Goal: Task Accomplishment & Management: Use online tool/utility

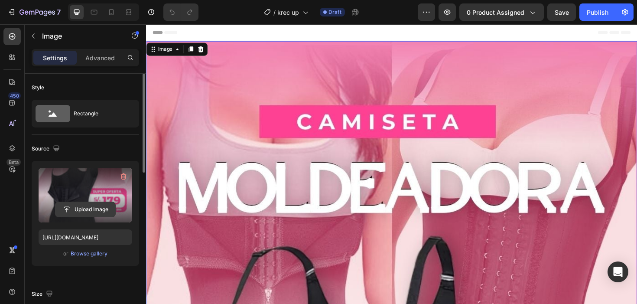
click at [92, 212] on input "file" at bounding box center [85, 209] width 60 height 15
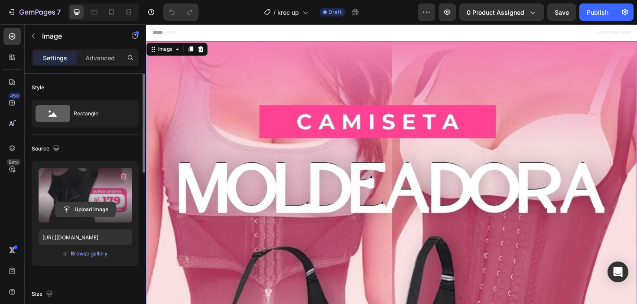
click at [86, 205] on input "file" at bounding box center [85, 209] width 60 height 15
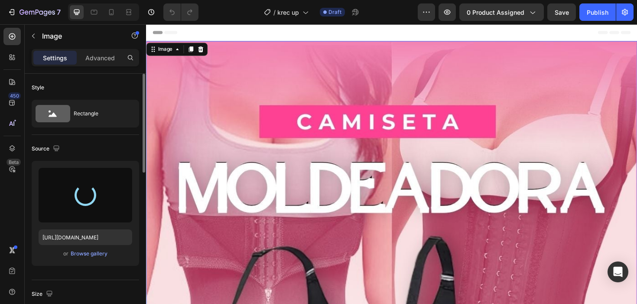
type input "https://cdn.shopify.com/s/files/1/0711/2091/2419/files/gempages_555272683223253…"
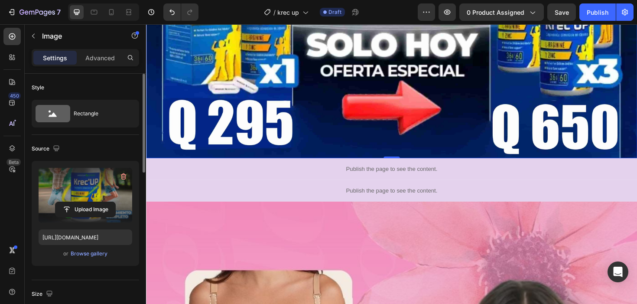
scroll to position [663, 0]
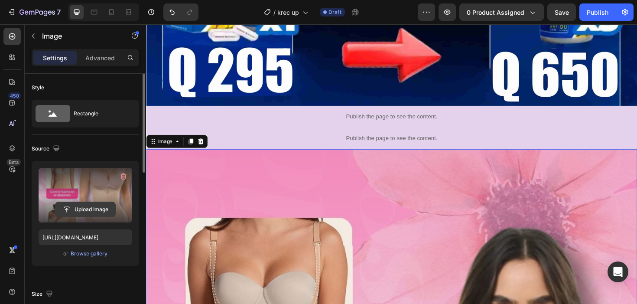
click at [103, 201] on button "Upload Image" at bounding box center [85, 209] width 61 height 16
click at [99, 209] on input "file" at bounding box center [85, 209] width 60 height 15
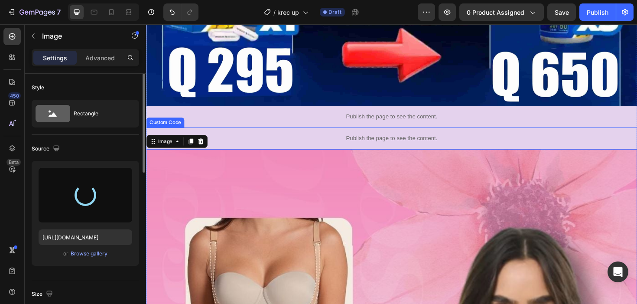
type input "https://cdn.shopify.com/s/files/1/0711/2091/2419/files/gempages_555272683223253…"
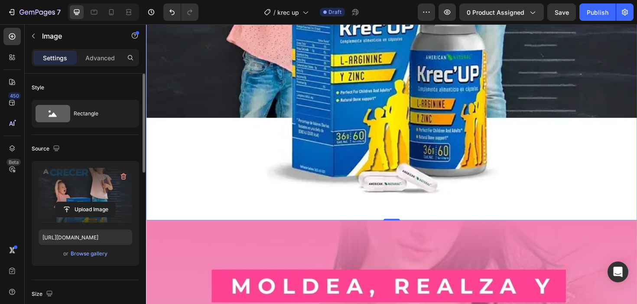
scroll to position [1116, 0]
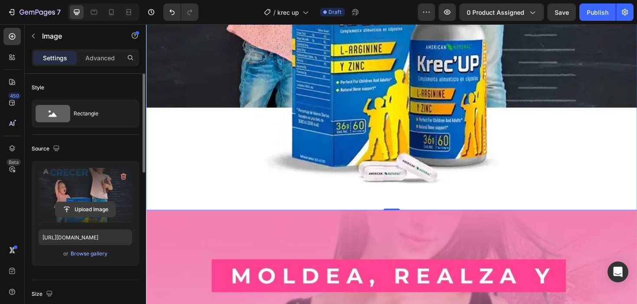
click at [93, 211] on input "file" at bounding box center [85, 209] width 60 height 15
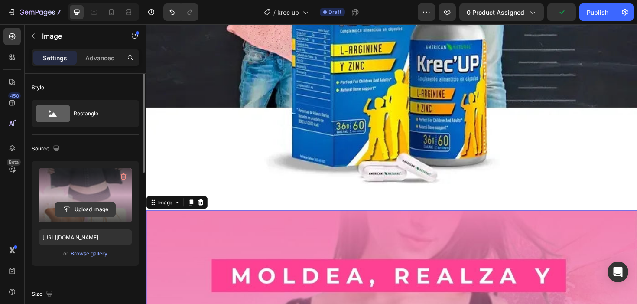
click at [89, 207] on input "file" at bounding box center [85, 209] width 60 height 15
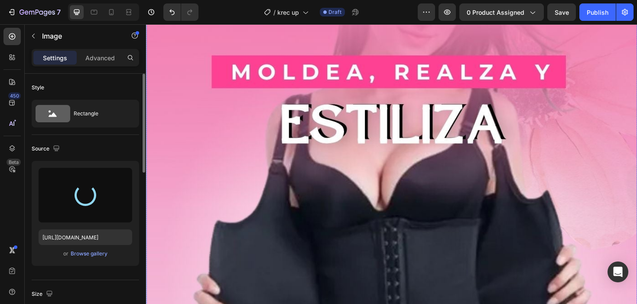
scroll to position [1335, 0]
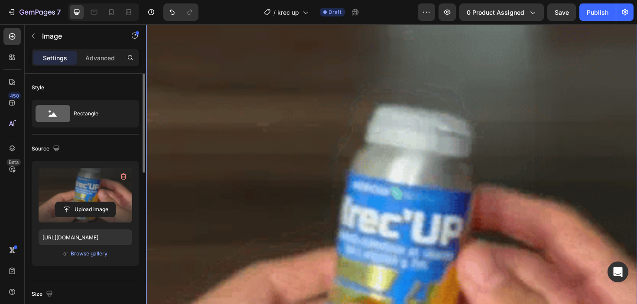
click at [480, 199] on img at bounding box center [406, 288] width 520 height 572
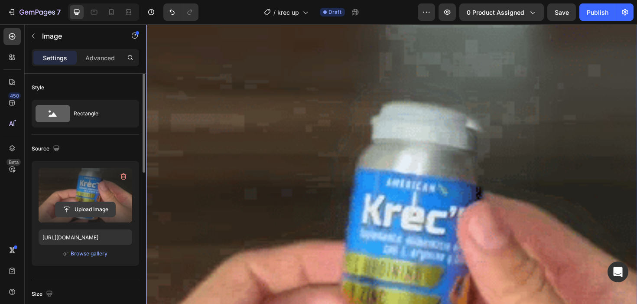
click at [94, 204] on input "file" at bounding box center [85, 209] width 60 height 15
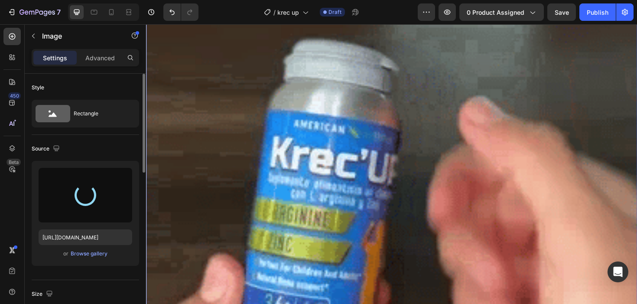
type input "https://cdn.shopify.com/s/files/1/0711/2091/2419/files/gempages_555272683223253…"
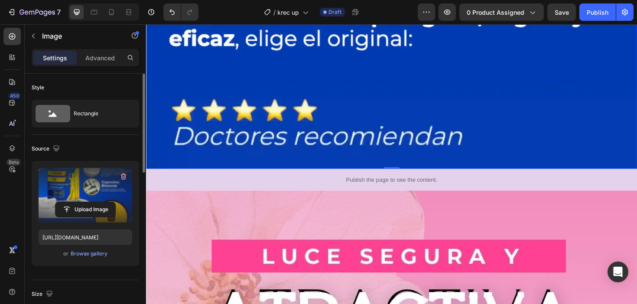
scroll to position [2158, 0]
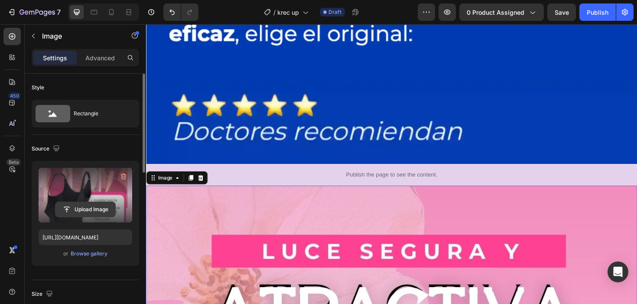
click at [103, 202] on input "file" at bounding box center [85, 209] width 60 height 15
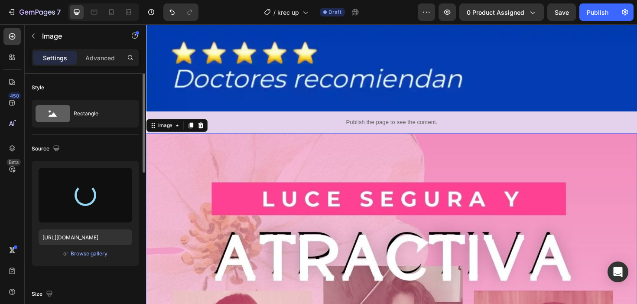
type input "[URL][DOMAIN_NAME]"
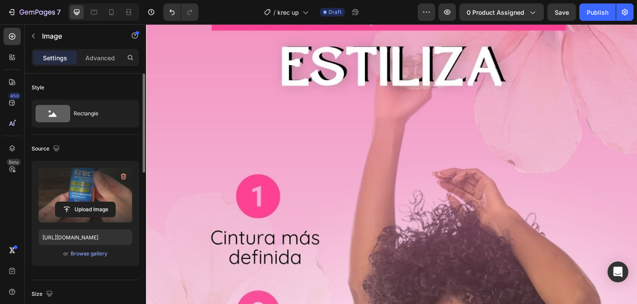
scroll to position [2995, 0]
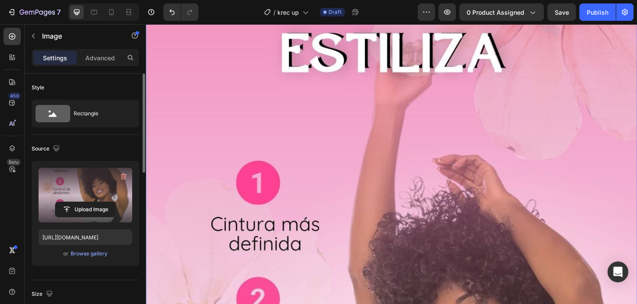
click at [79, 199] on label at bounding box center [86, 195] width 94 height 55
click at [79, 202] on input "file" at bounding box center [85, 209] width 60 height 15
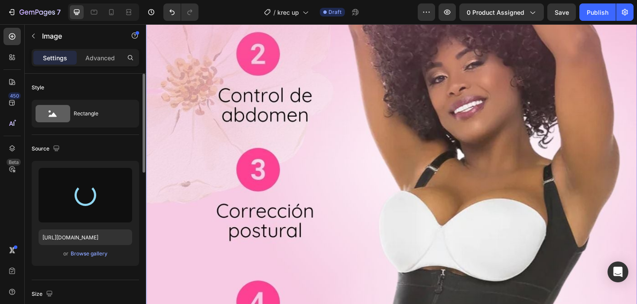
type input "https://cdn.shopify.com/s/files/1/0711/2091/2419/files/gempages_555272683223253…"
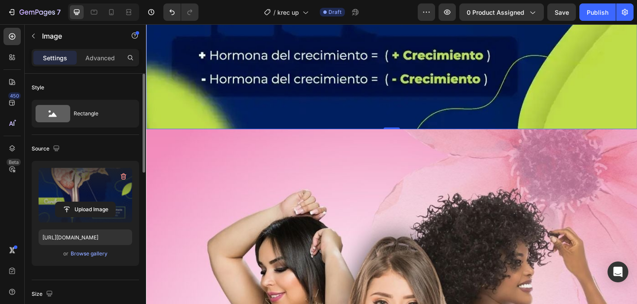
scroll to position [3729, 0]
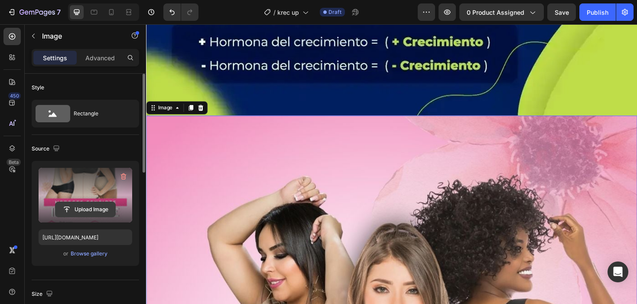
click at [73, 209] on input "file" at bounding box center [85, 209] width 60 height 15
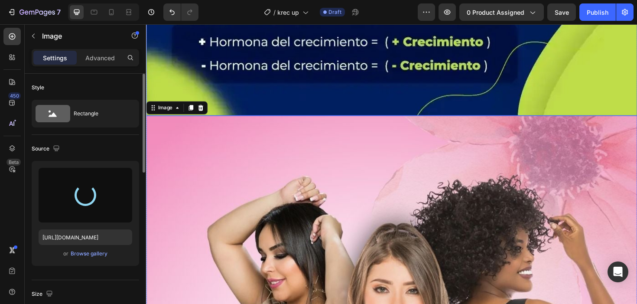
type input "https://cdn.shopify.com/s/files/1/0711/2091/2419/files/gempages_555272683223253…"
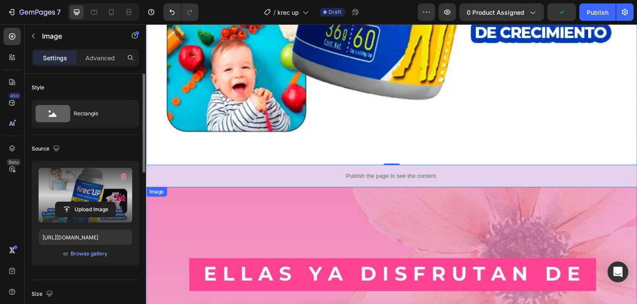
scroll to position [4236, 0]
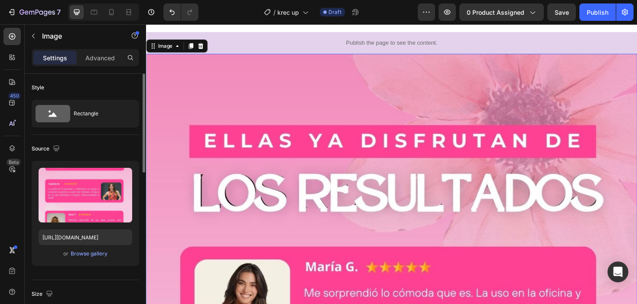
scroll to position [4353, 0]
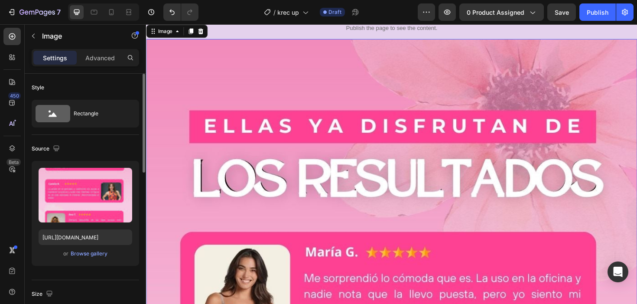
scroll to position [4366, 0]
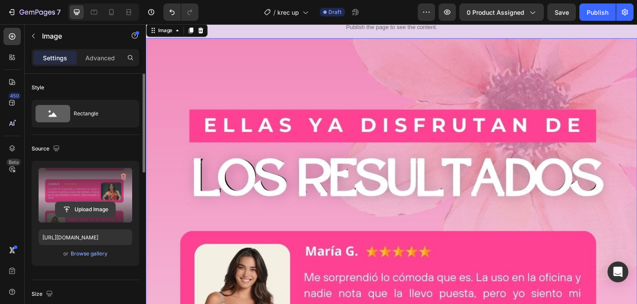
click at [106, 207] on input "file" at bounding box center [85, 209] width 60 height 15
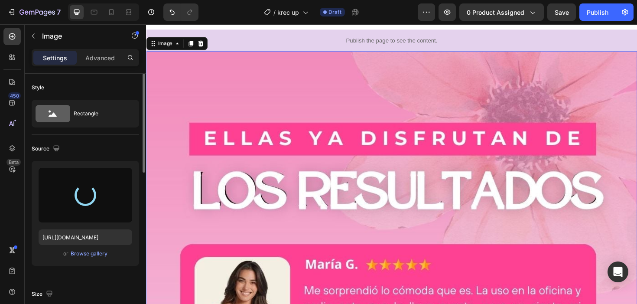
scroll to position [4369, 0]
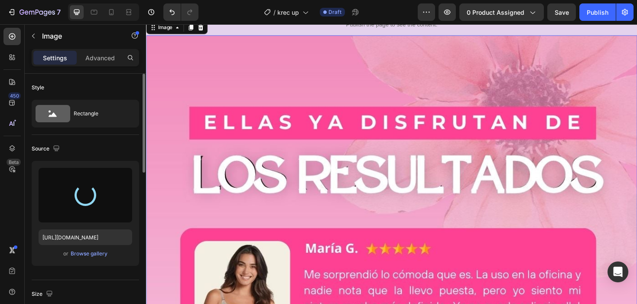
type input "https://cdn.shopify.com/s/files/1/0711/2091/2419/files/gempages_555272683223253…"
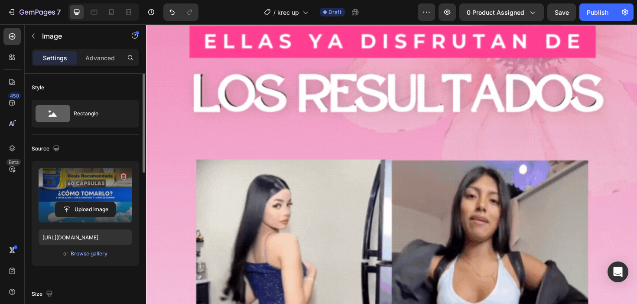
scroll to position [5141, 0]
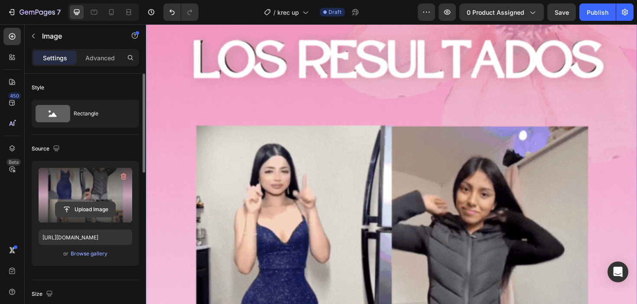
click at [103, 208] on input "file" at bounding box center [85, 209] width 60 height 15
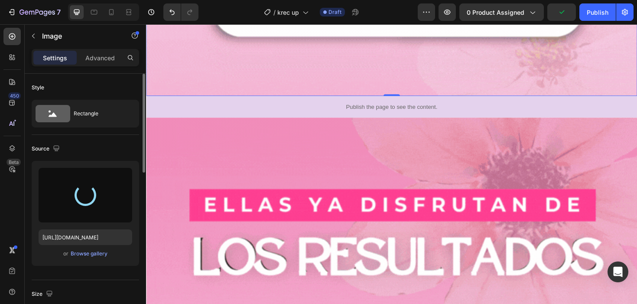
scroll to position [5889, 0]
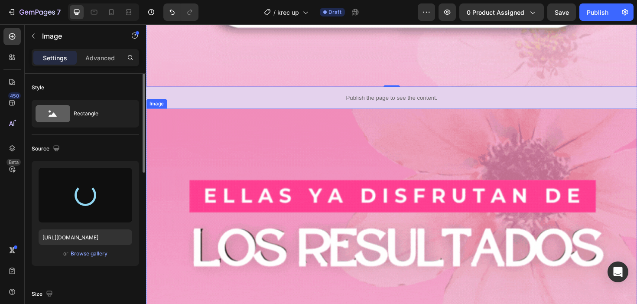
type input "https://cdn.shopify.com/s/files/1/0711/2091/2419/files/gempages_555272683223253…"
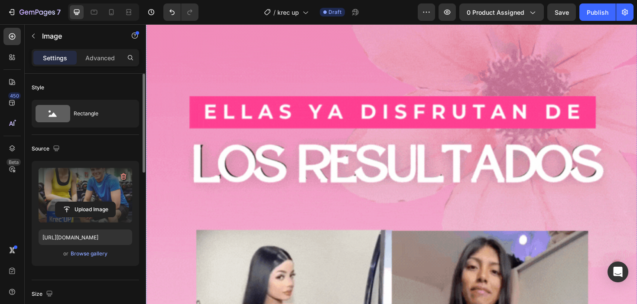
scroll to position [5814, 0]
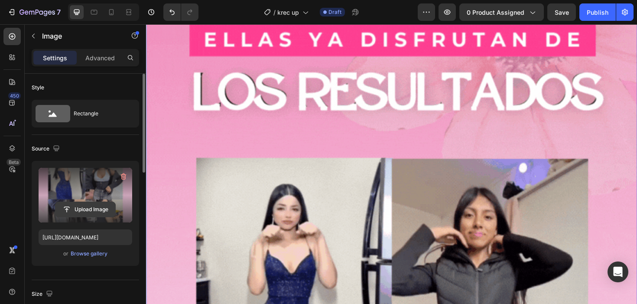
click at [78, 203] on input "file" at bounding box center [85, 209] width 60 height 15
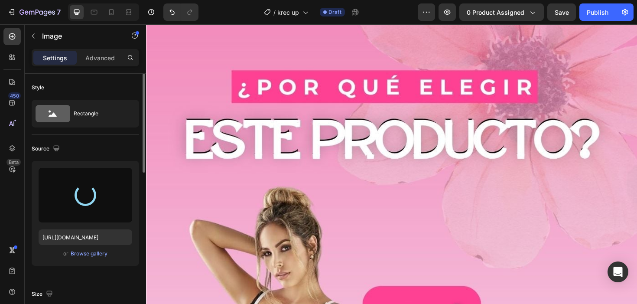
scroll to position [6683, 0]
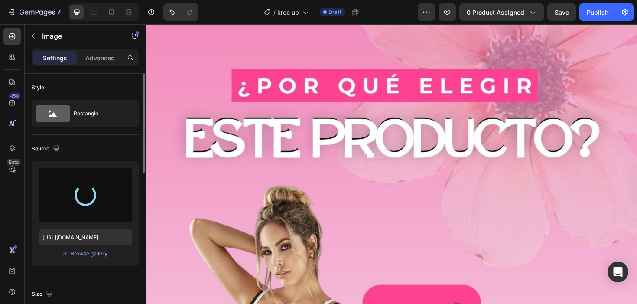
type input "https://cdn.shopify.com/s/files/1/0711/2091/2419/files/gempages_555272683223253…"
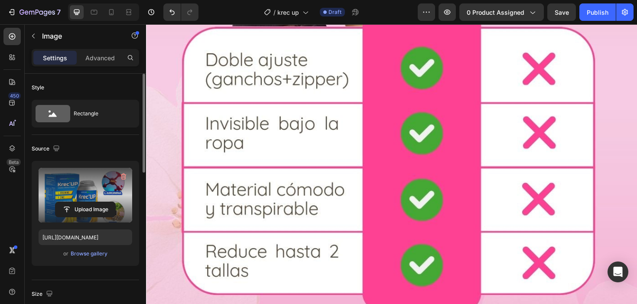
scroll to position [6230, 0]
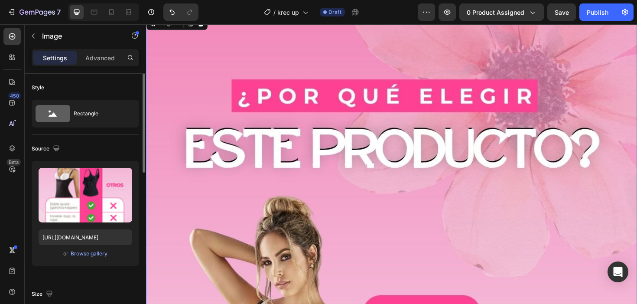
scroll to position [6247, 0]
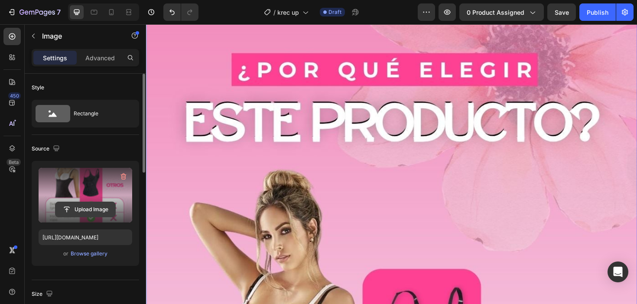
click at [72, 206] on input "file" at bounding box center [85, 209] width 60 height 15
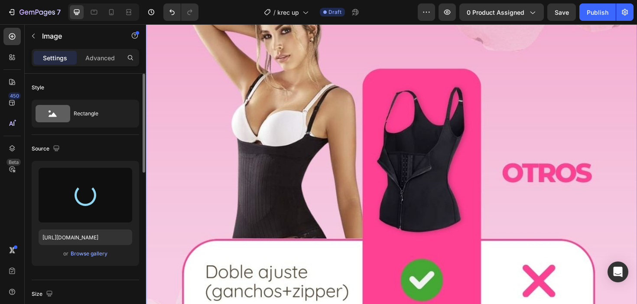
scroll to position [6459, 0]
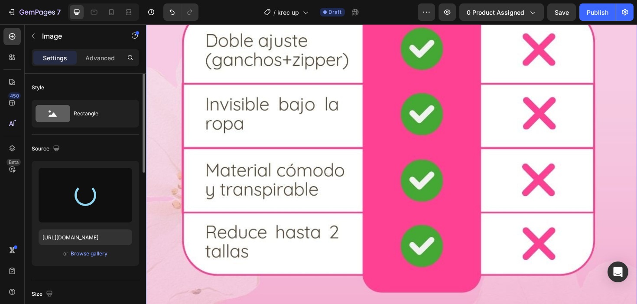
type input "https://cdn.shopify.com/s/files/1/0711/2091/2419/files/gempages_555272683223253…"
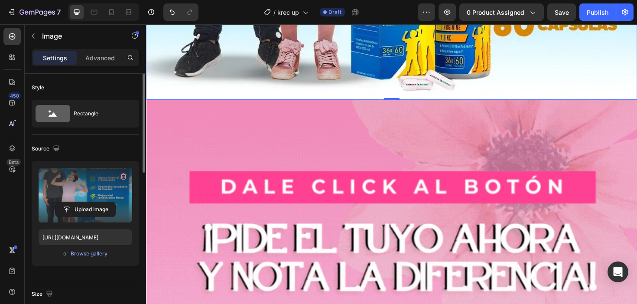
scroll to position [6718, 0]
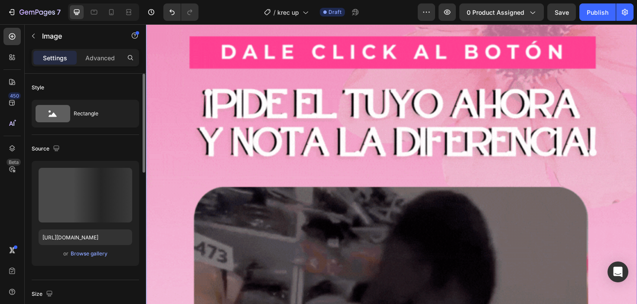
scroll to position [6848, 0]
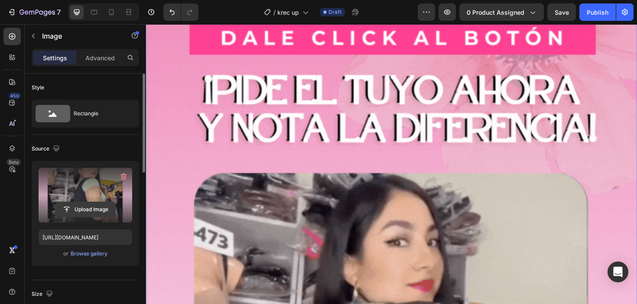
click at [86, 213] on input "file" at bounding box center [85, 209] width 60 height 15
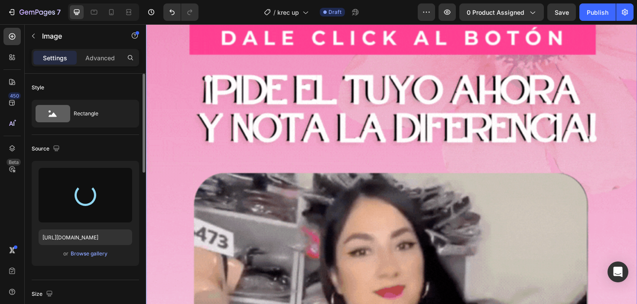
type input "[URL][DOMAIN_NAME][DATE]"
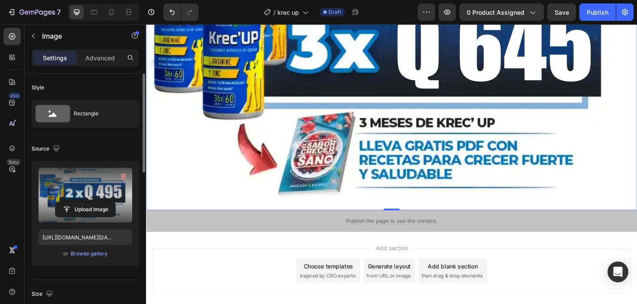
scroll to position [7453, 0]
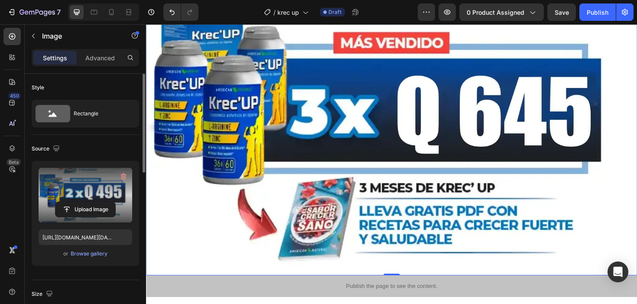
scroll to position [7356, 0]
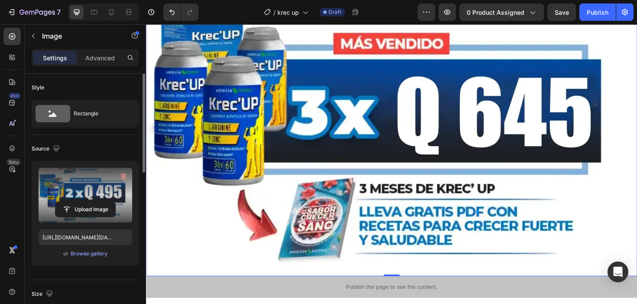
click at [102, 204] on input "file" at bounding box center [85, 209] width 60 height 15
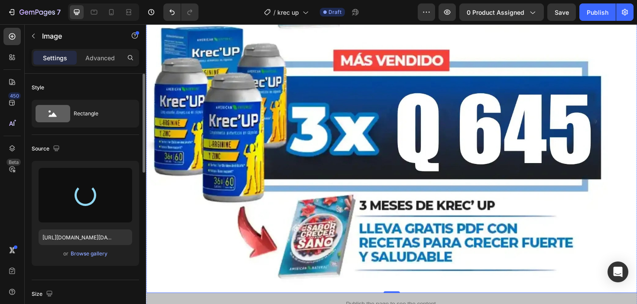
scroll to position [7294, 0]
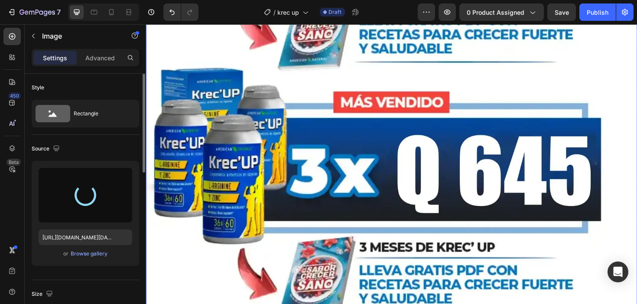
click at [94, 192] on div at bounding box center [85, 195] width 26 height 26
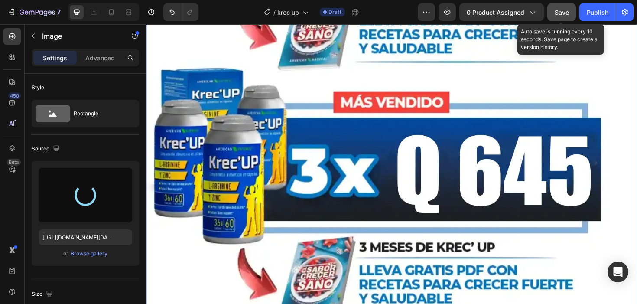
click at [565, 16] on span "Save" at bounding box center [562, 12] width 14 height 7
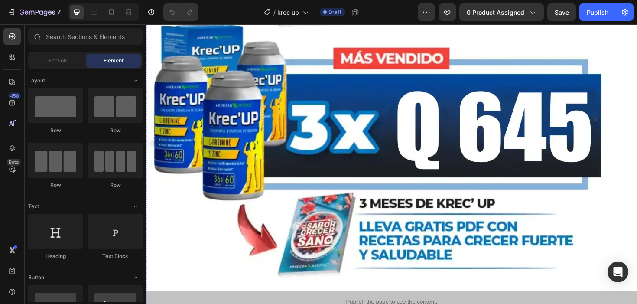
scroll to position [7453, 0]
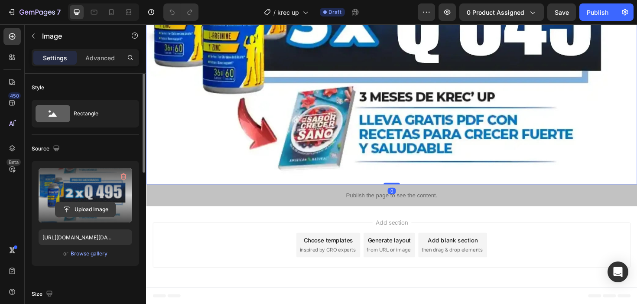
click at [103, 211] on input "file" at bounding box center [85, 209] width 60 height 15
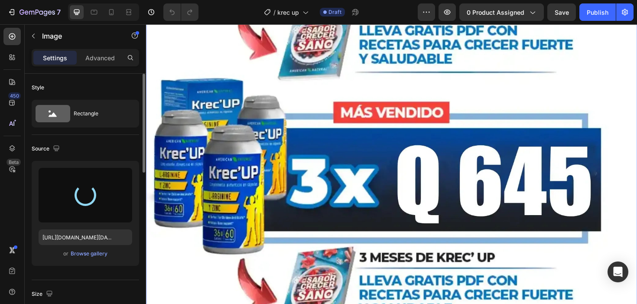
scroll to position [7280, 0]
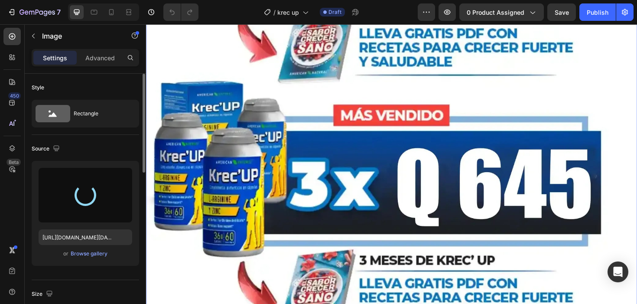
type input "[URL][DOMAIN_NAME]"
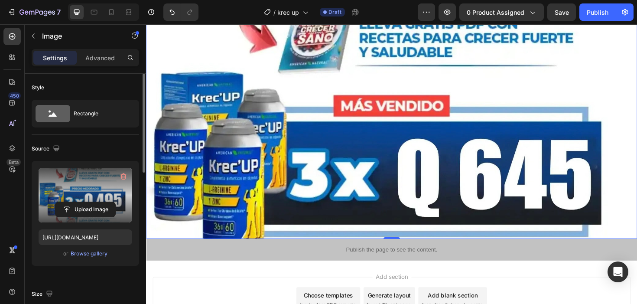
scroll to position [7338, 0]
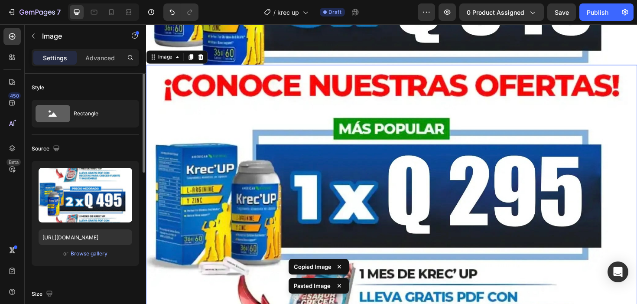
scroll to position [7477, 0]
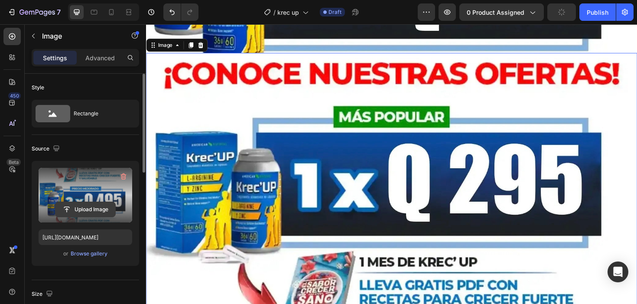
click at [87, 208] on input "file" at bounding box center [85, 209] width 60 height 15
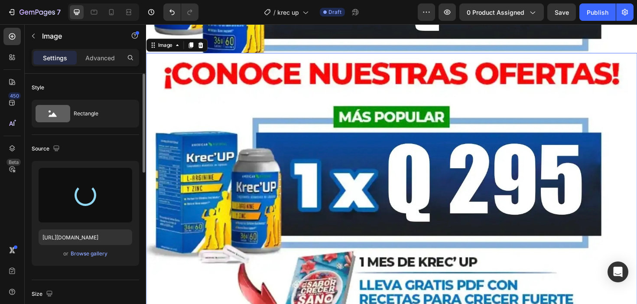
type input "[URL][DOMAIN_NAME]"
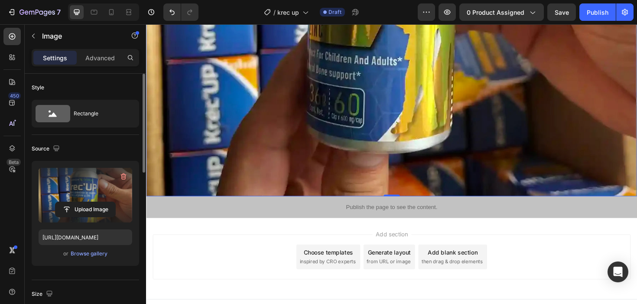
scroll to position [7809, 0]
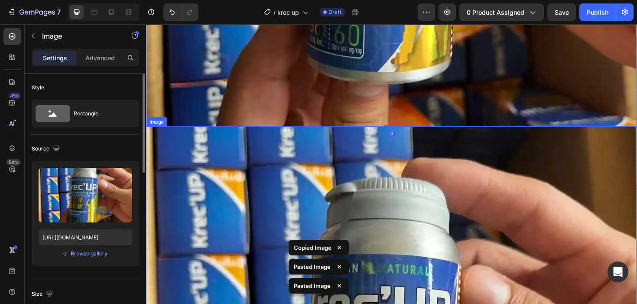
scroll to position [8340, 0]
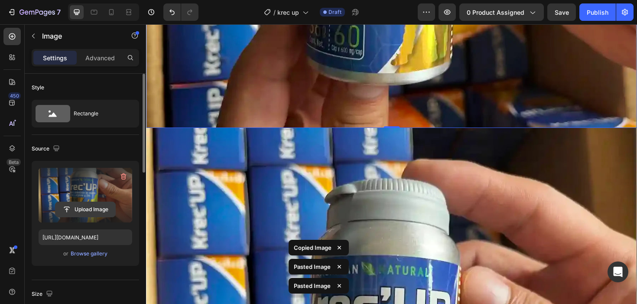
click at [74, 211] on input "file" at bounding box center [85, 209] width 60 height 15
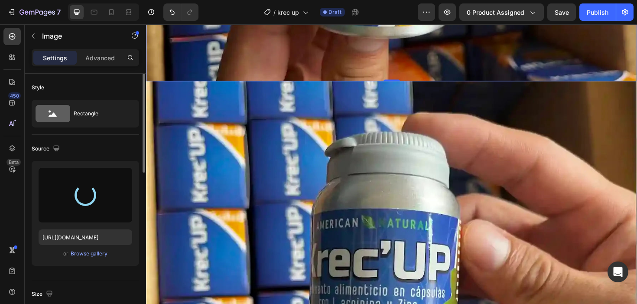
scroll to position [8392, 0]
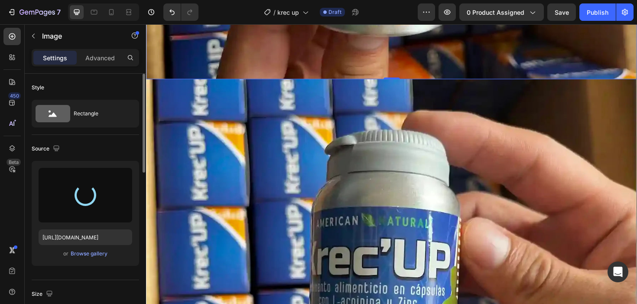
type input "[URL][DOMAIN_NAME]"
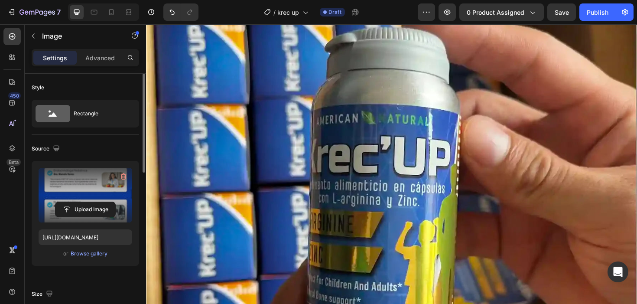
scroll to position [8893, 0]
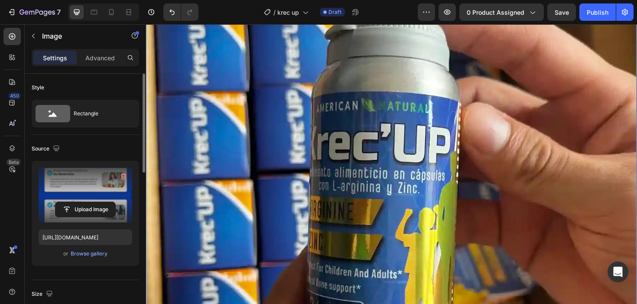
click at [369, 159] on img at bounding box center [406, 196] width 520 height 471
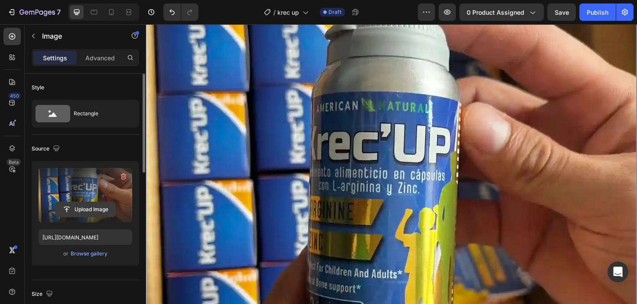
click at [79, 210] on input "file" at bounding box center [85, 209] width 60 height 15
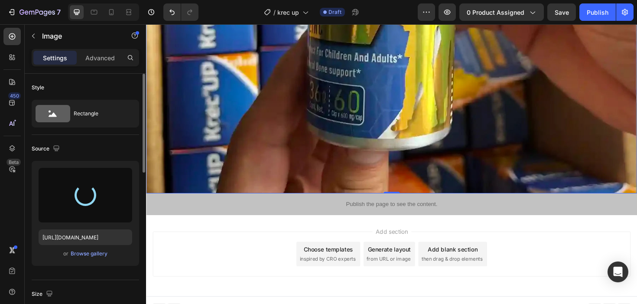
scroll to position [9131, 0]
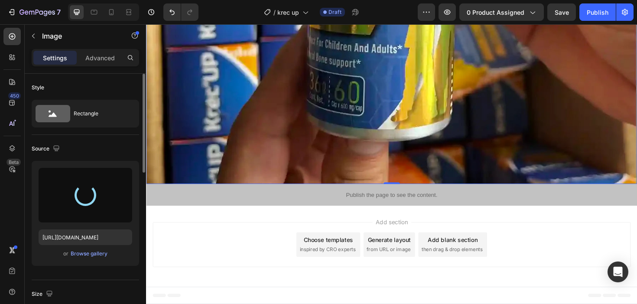
type input "[URL][DOMAIN_NAME]"
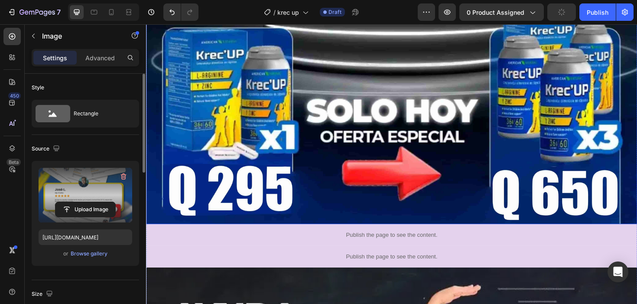
scroll to position [538, 0]
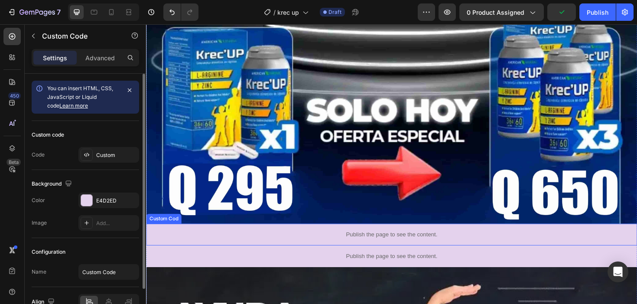
click at [455, 243] on p "Publish the page to see the content." at bounding box center [406, 246] width 520 height 9
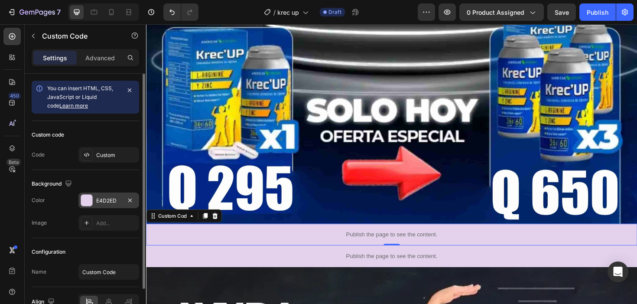
click at [88, 196] on div at bounding box center [86, 200] width 11 height 11
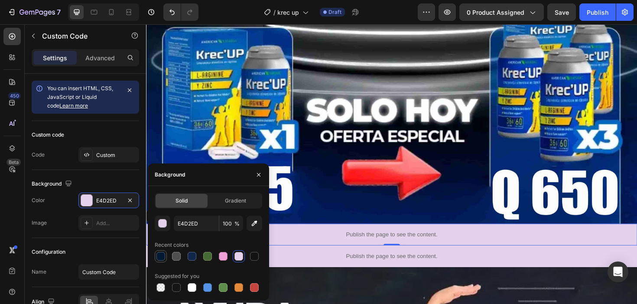
click at [162, 253] on div at bounding box center [160, 256] width 9 height 9
type input "001A33"
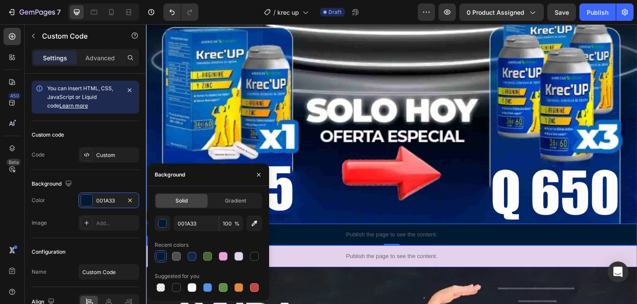
click at [348, 265] on p "Publish the page to see the content." at bounding box center [406, 269] width 520 height 9
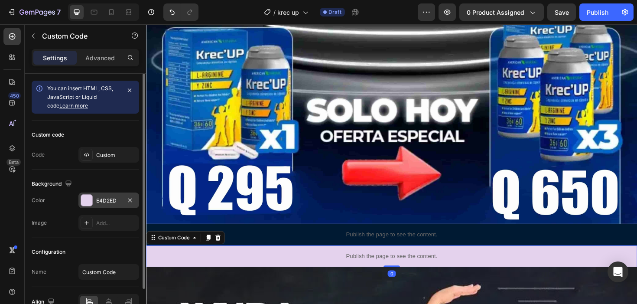
click at [84, 200] on div at bounding box center [86, 200] width 11 height 11
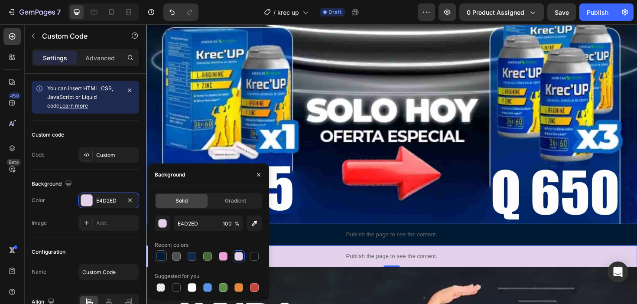
click at [157, 258] on div at bounding box center [160, 256] width 9 height 9
type input "001A33"
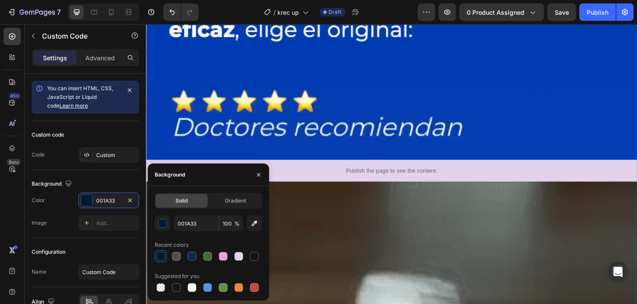
scroll to position [2165, 0]
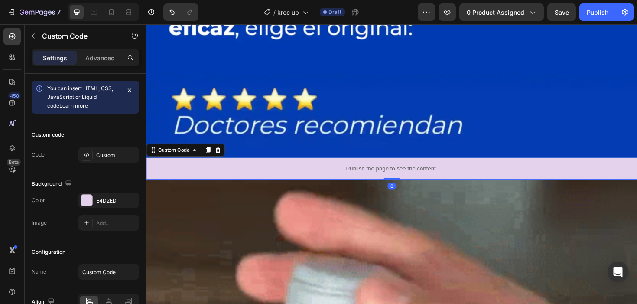
click at [335, 176] on p "Publish the page to see the content." at bounding box center [406, 176] width 520 height 9
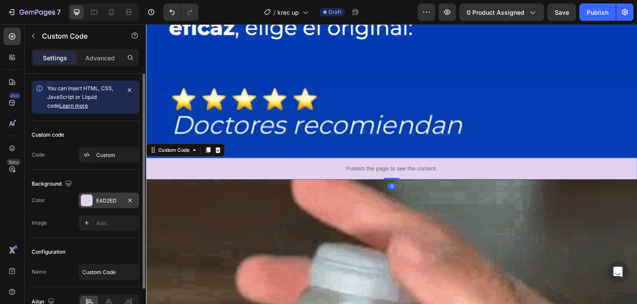
click at [88, 199] on div at bounding box center [86, 200] width 11 height 11
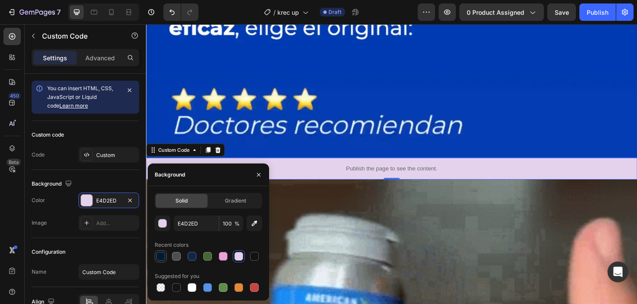
click at [165, 256] on div at bounding box center [160, 256] width 9 height 9
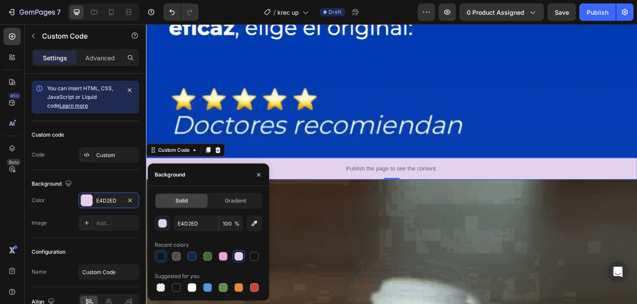
type input "001A33"
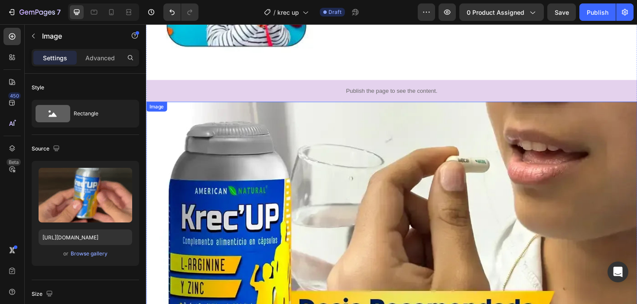
scroll to position [4295, 0]
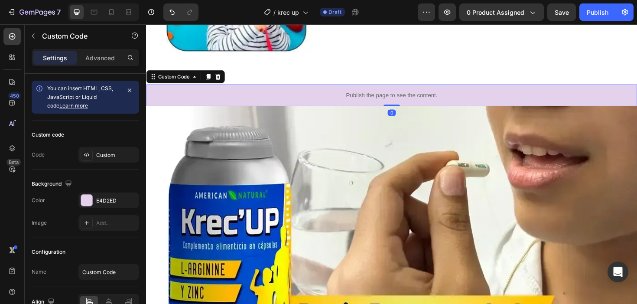
click at [292, 94] on div "Publish the page to see the content." at bounding box center [406, 99] width 520 height 23
click at [86, 205] on div at bounding box center [86, 200] width 11 height 11
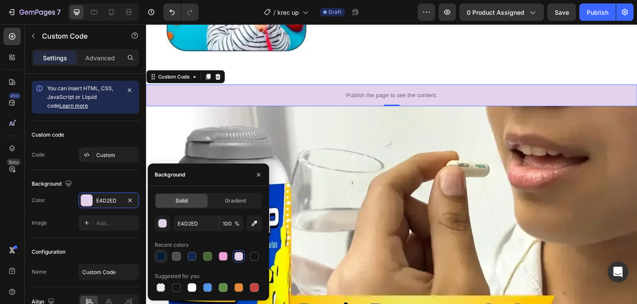
click at [166, 252] on div at bounding box center [161, 256] width 12 height 12
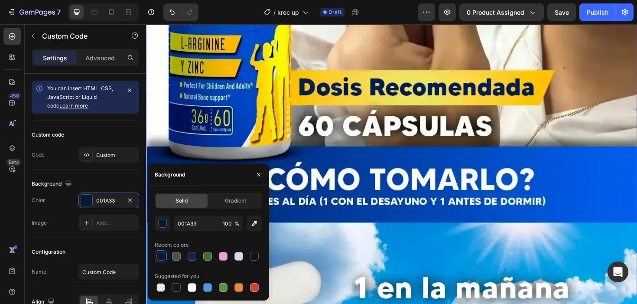
scroll to position [4505, 0]
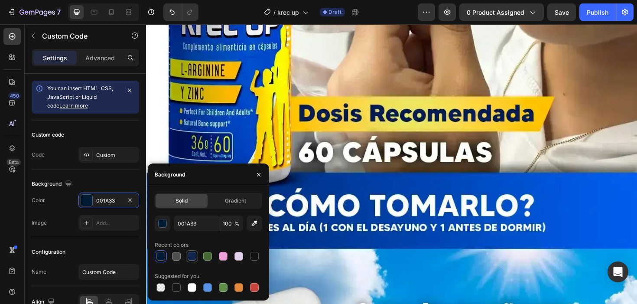
click at [193, 258] on div at bounding box center [192, 256] width 9 height 9
type input "10264A"
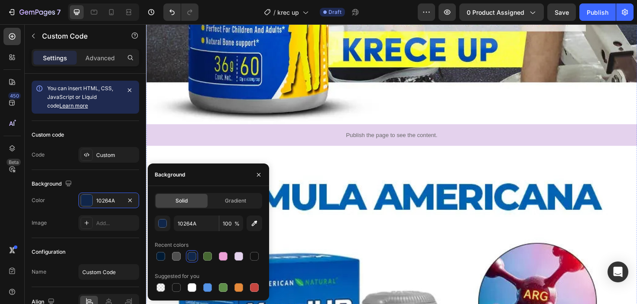
scroll to position [5611, 0]
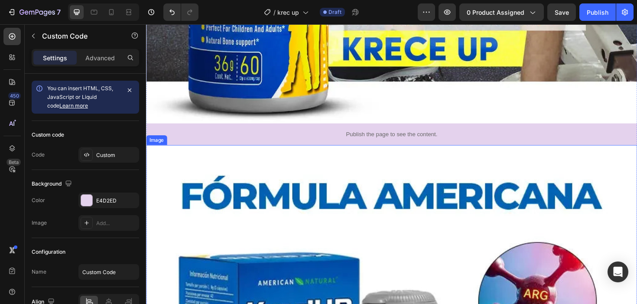
click at [343, 150] on div "Publish the page to see the content." at bounding box center [406, 140] width 520 height 23
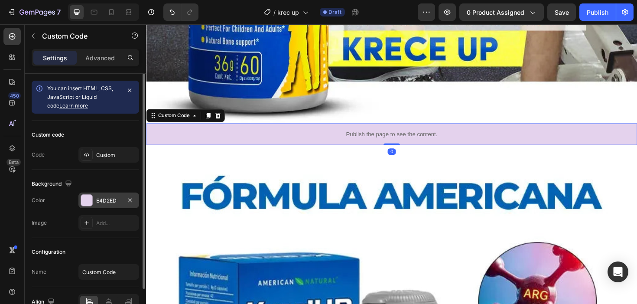
click at [88, 202] on div at bounding box center [86, 200] width 11 height 11
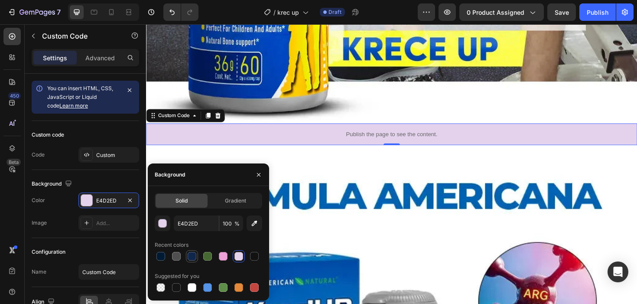
click at [188, 256] on div at bounding box center [192, 256] width 9 height 9
type input "10264A"
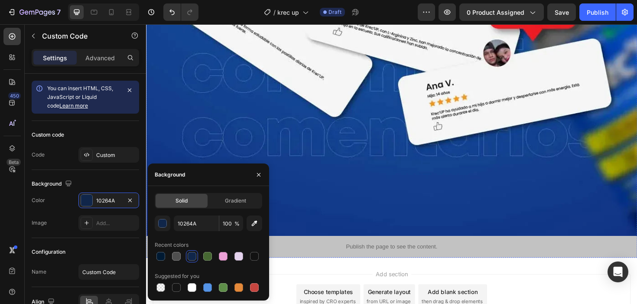
scroll to position [9345, 0]
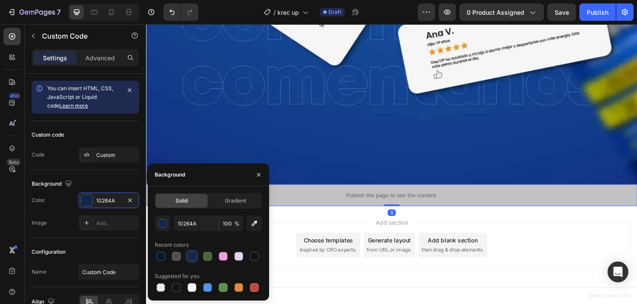
click at [357, 201] on p "Publish the page to see the content." at bounding box center [406, 205] width 520 height 9
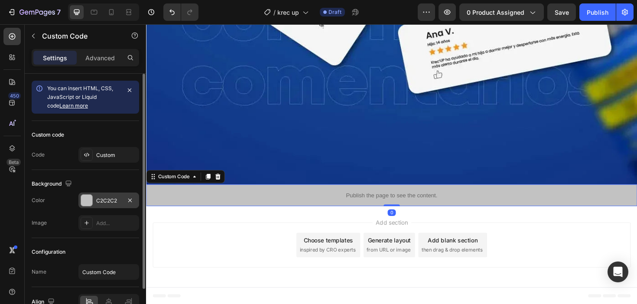
click at [90, 199] on div at bounding box center [86, 200] width 11 height 11
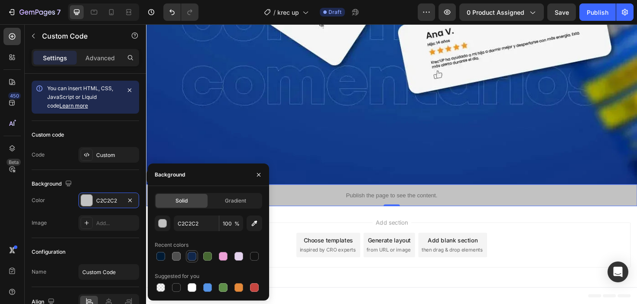
click at [194, 254] on div at bounding box center [192, 256] width 9 height 9
type input "10264A"
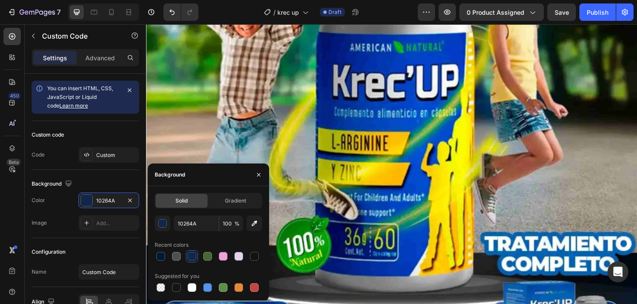
scroll to position [0, 0]
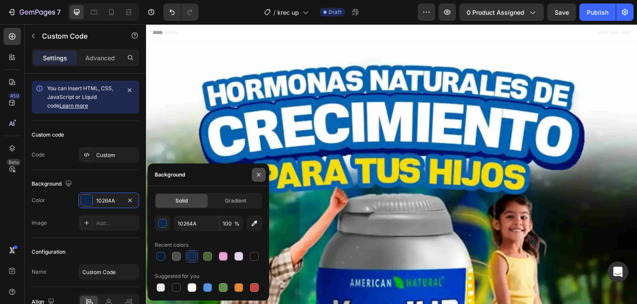
click at [258, 175] on icon "button" at bounding box center [258, 173] width 3 height 3
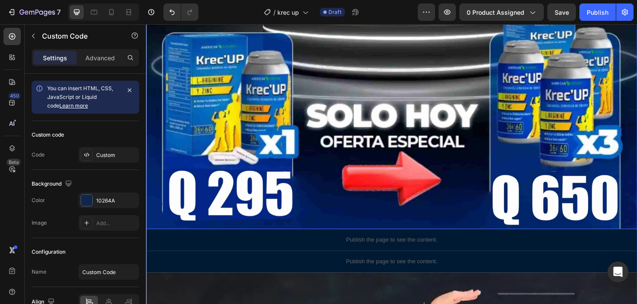
scroll to position [539, 0]
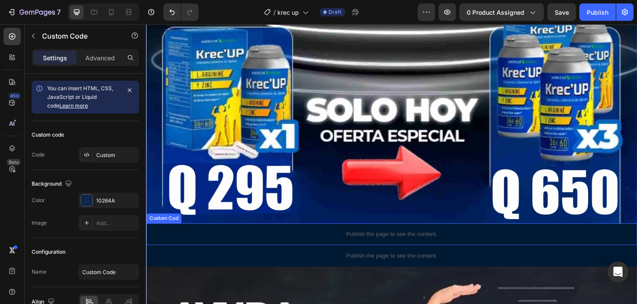
click at [343, 256] on div "Publish the page to see the content." at bounding box center [406, 246] width 520 height 23
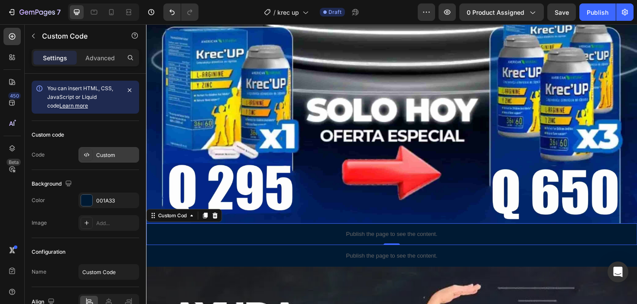
click at [96, 147] on div "Custom" at bounding box center [108, 155] width 61 height 16
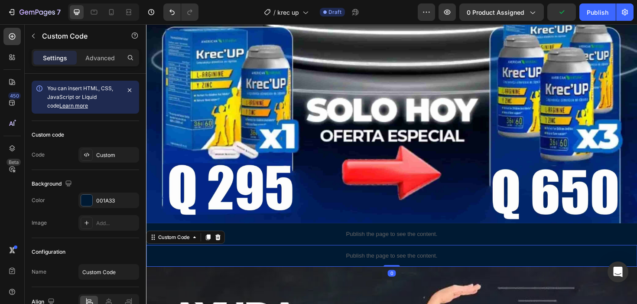
click at [276, 260] on div "Publish the page to see the content." at bounding box center [406, 269] width 520 height 23
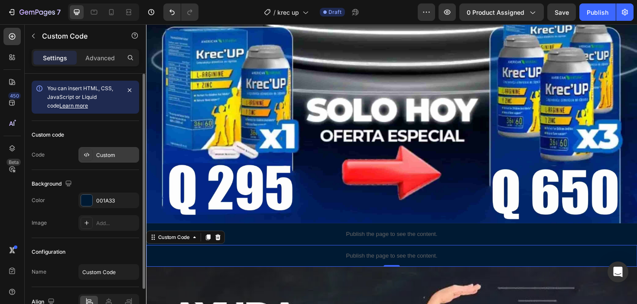
click at [85, 156] on icon at bounding box center [86, 154] width 7 height 7
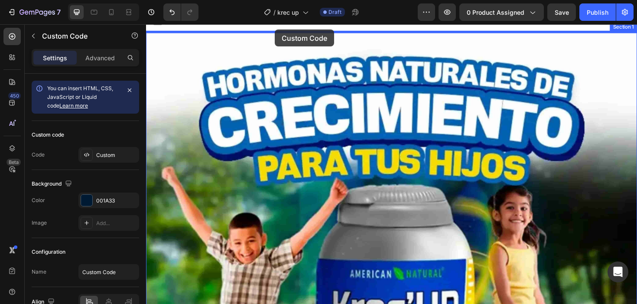
scroll to position [0, 0]
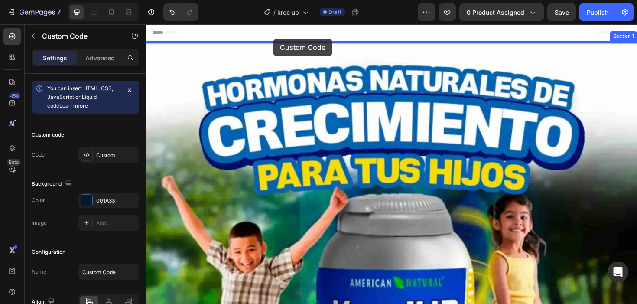
drag, startPoint x: 267, startPoint y: 269, endPoint x: 280, endPoint y: 43, distance: 225.7
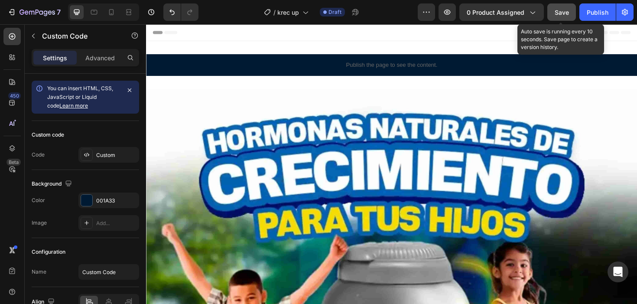
click at [568, 13] on span "Save" at bounding box center [562, 12] width 14 height 7
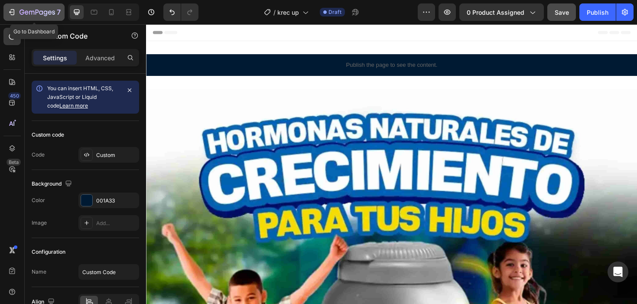
click at [46, 19] on button "7" at bounding box center [33, 11] width 61 height 17
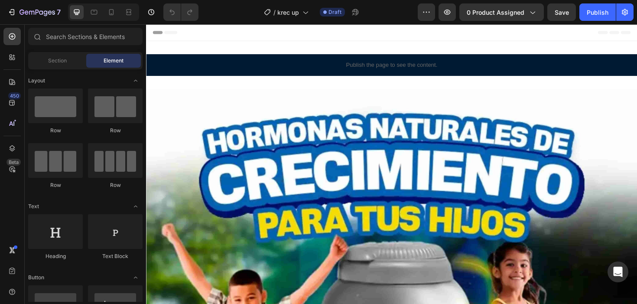
click at [490, 16] on span "0 product assigned" at bounding box center [496, 12] width 58 height 9
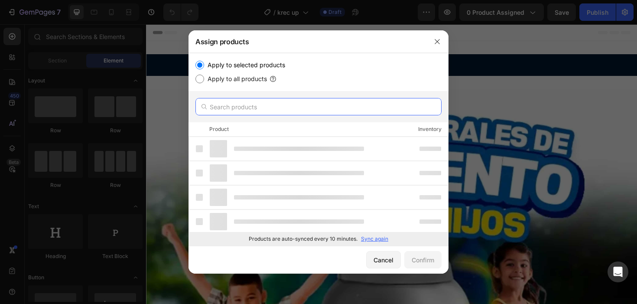
click at [313, 111] on input "text" at bounding box center [318, 106] width 246 height 17
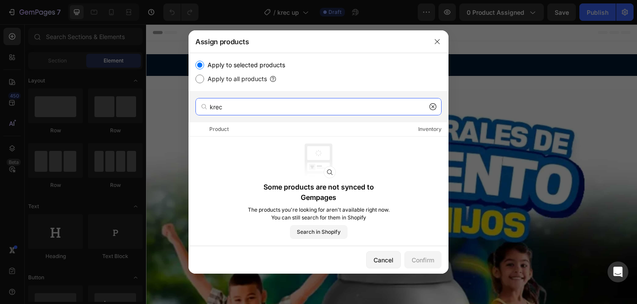
type input "kre"
click at [295, 108] on input "kre" at bounding box center [318, 106] width 246 height 17
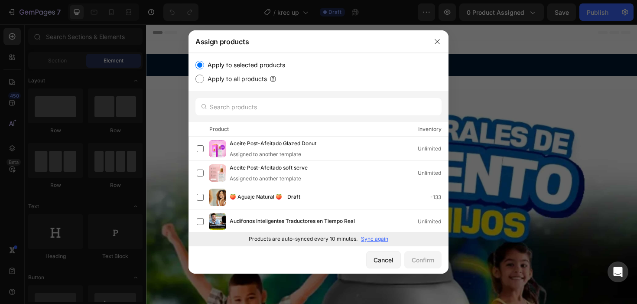
click at [371, 237] on p "Sync again" at bounding box center [374, 239] width 27 height 8
click at [356, 104] on input "text" at bounding box center [318, 106] width 246 height 17
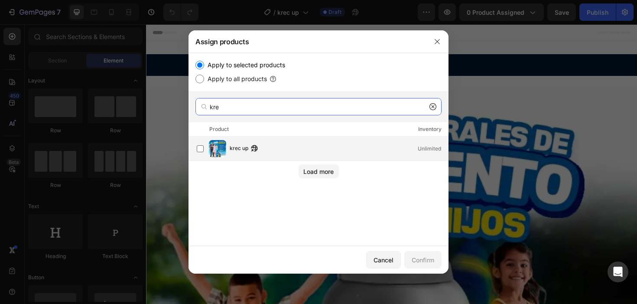
type input "kre"
click at [325, 147] on div "krec up Unlimited" at bounding box center [339, 149] width 218 height 10
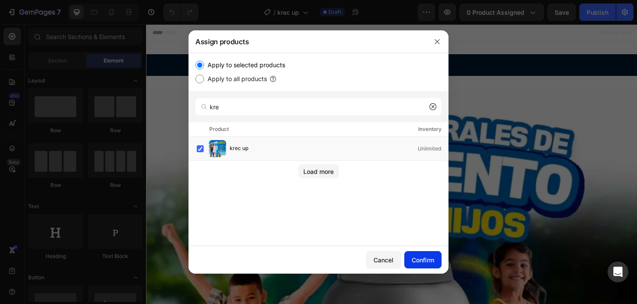
click at [414, 255] on div "Confirm" at bounding box center [423, 259] width 23 height 9
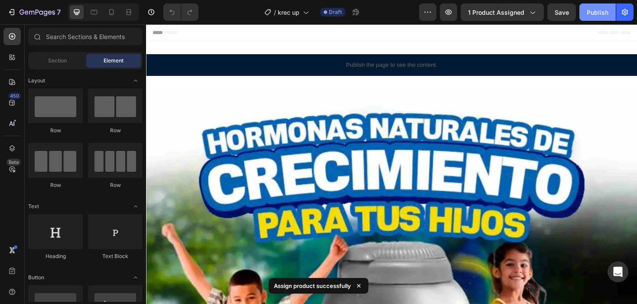
click at [597, 16] on button "Publish" at bounding box center [597, 11] width 36 height 17
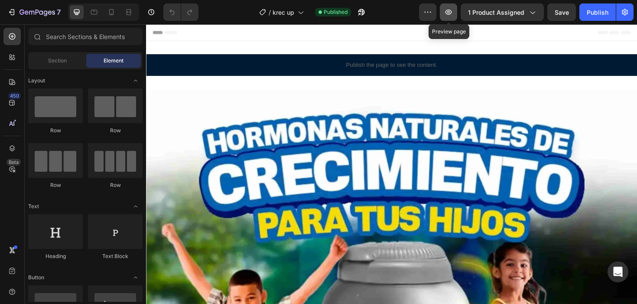
click at [452, 13] on icon "button" at bounding box center [448, 12] width 9 height 9
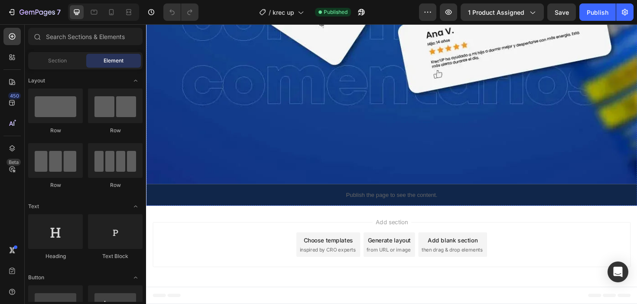
scroll to position [7344, 0]
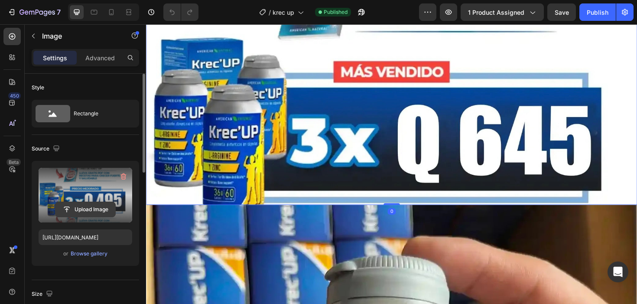
click at [91, 207] on input "file" at bounding box center [85, 209] width 60 height 15
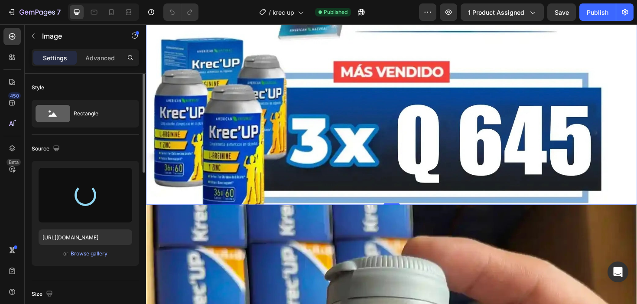
type input "[URL][DOMAIN_NAME][DATE]"
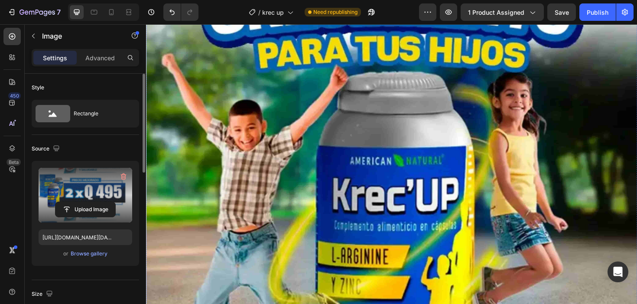
scroll to position [91, 0]
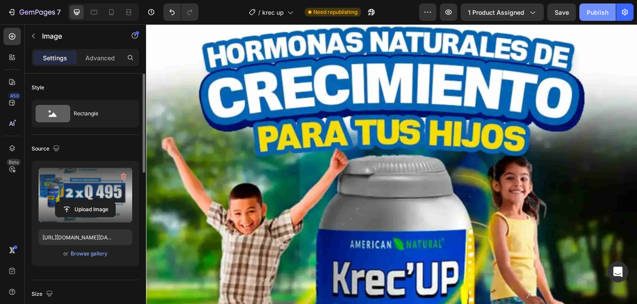
click at [594, 19] on button "Publish" at bounding box center [597, 11] width 36 height 17
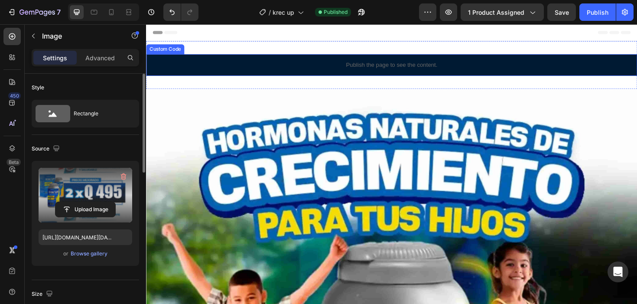
click at [381, 75] on div "Publish the page to see the content." at bounding box center [406, 67] width 520 height 23
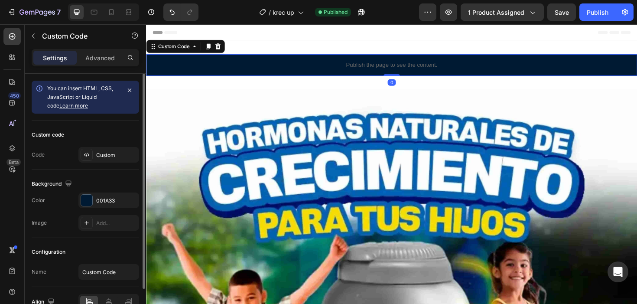
click at [95, 167] on div "Custom code Code Custom" at bounding box center [85, 145] width 107 height 49
click at [103, 157] on div "Custom" at bounding box center [116, 155] width 41 height 8
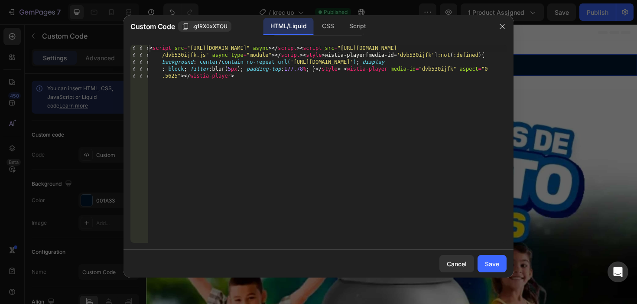
click at [360, 92] on div "< script src = "https://fast.wistia.com/player.js" async > </ script > < script…" at bounding box center [327, 178] width 359 height 267
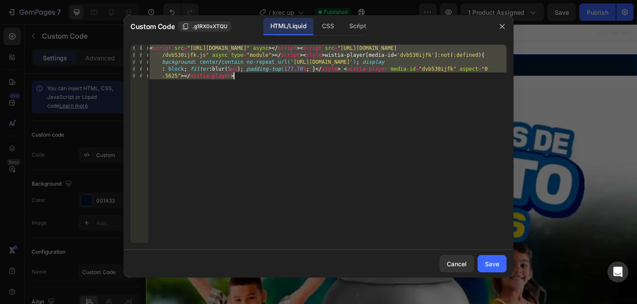
click at [360, 92] on div "< script src = "https://fast.wistia.com/player.js" async > </ script > < script…" at bounding box center [327, 178] width 359 height 267
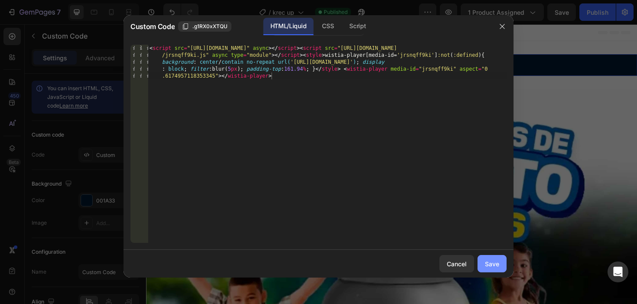
click at [493, 256] on button "Save" at bounding box center [491, 263] width 29 height 17
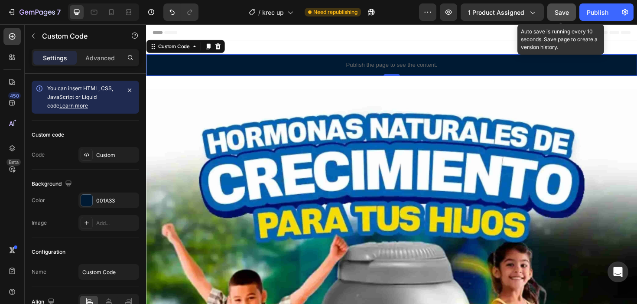
click at [558, 16] on div "Save" at bounding box center [562, 12] width 14 height 9
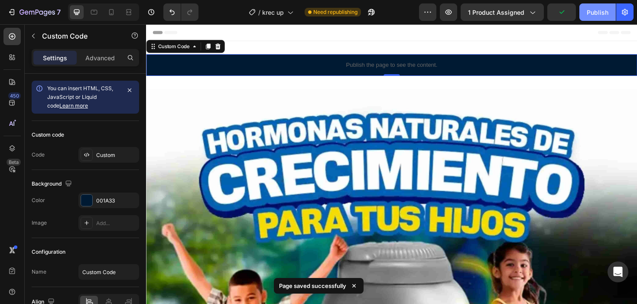
click at [589, 13] on div "Publish" at bounding box center [598, 12] width 22 height 9
click at [453, 13] on icon "button" at bounding box center [448, 12] width 9 height 9
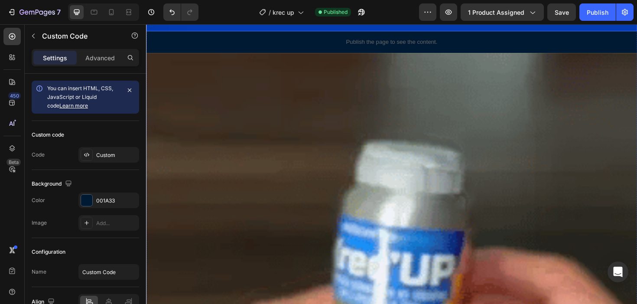
scroll to position [2312, 0]
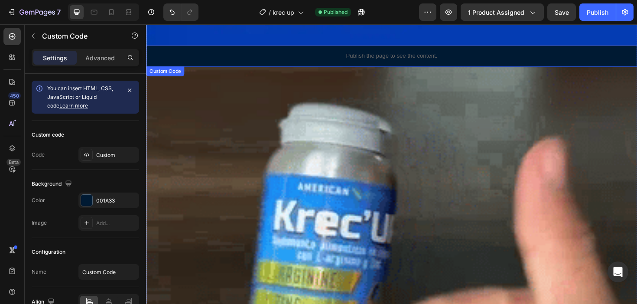
click at [295, 59] on p "Publish the page to see the content." at bounding box center [406, 57] width 520 height 9
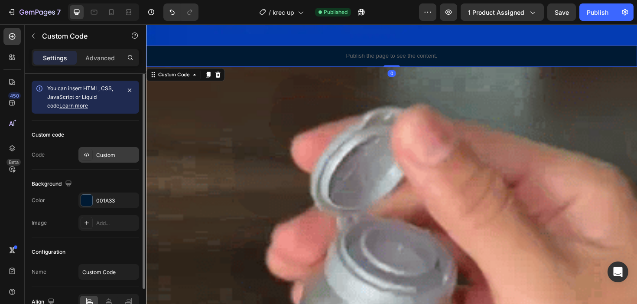
click at [108, 158] on div "Custom" at bounding box center [116, 155] width 41 height 8
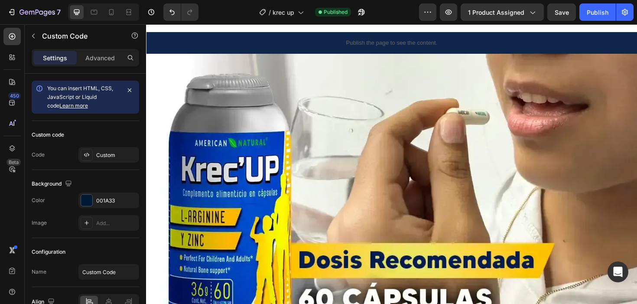
scroll to position [4323, 0]
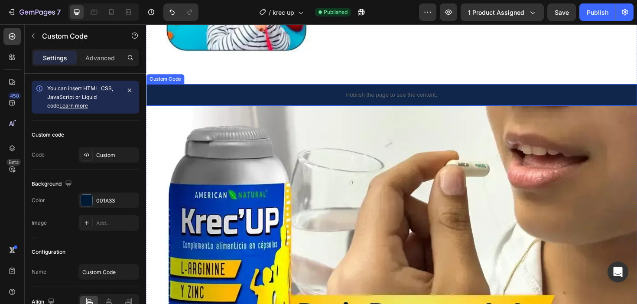
click at [348, 99] on p "Publish the page to see the content." at bounding box center [406, 98] width 520 height 9
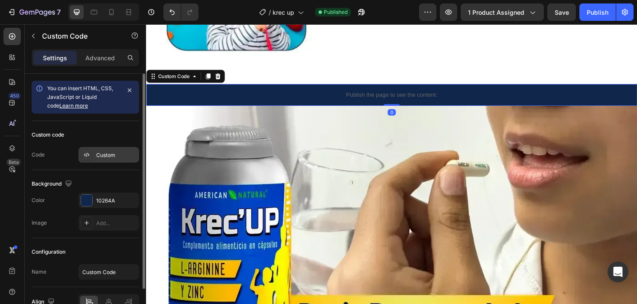
click at [121, 151] on div "Custom" at bounding box center [116, 155] width 41 height 8
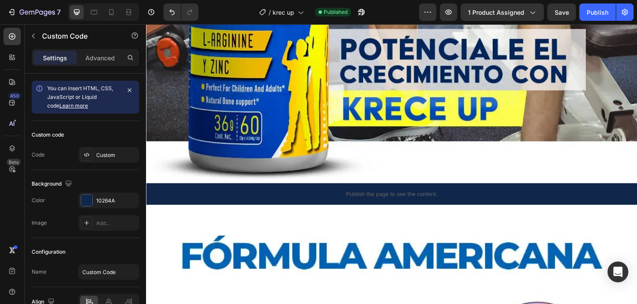
scroll to position [5583, 0]
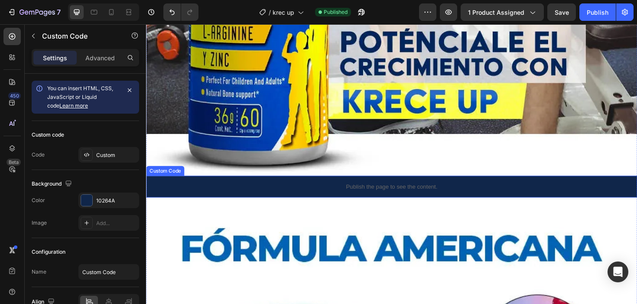
click at [343, 192] on p "Publish the page to see the content." at bounding box center [406, 195] width 520 height 9
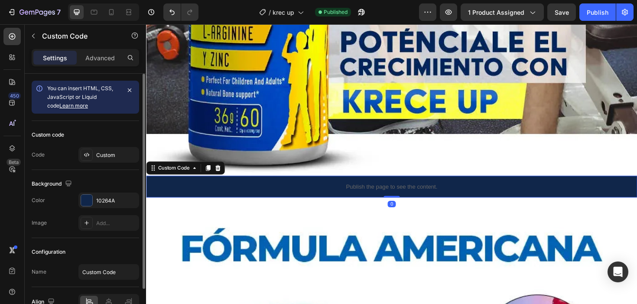
click at [92, 165] on div "Custom code Code Custom" at bounding box center [85, 145] width 107 height 49
click at [94, 161] on div "Custom" at bounding box center [108, 155] width 61 height 16
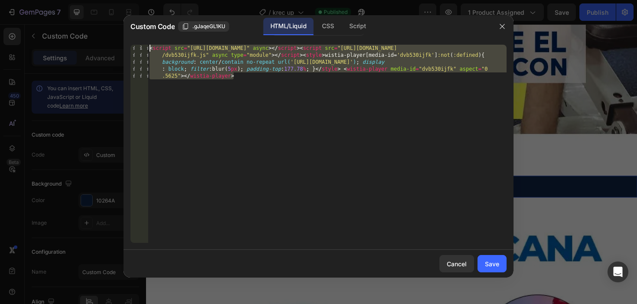
drag, startPoint x: 292, startPoint y: 102, endPoint x: 133, endPoint y: 33, distance: 172.3
click at [133, 33] on div "Custom Code .gJaqeGL1KU HTML/Liquid CSS Script 1 < script src = "https://fast.w…" at bounding box center [318, 146] width 390 height 262
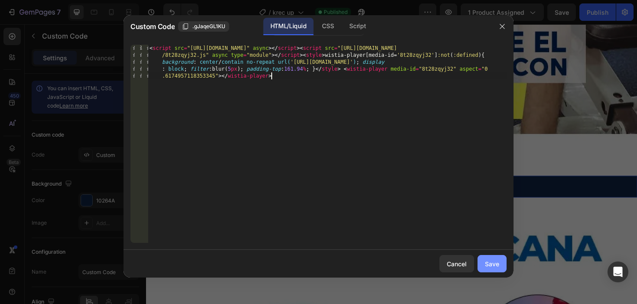
click at [498, 266] on div "Save" at bounding box center [492, 263] width 14 height 9
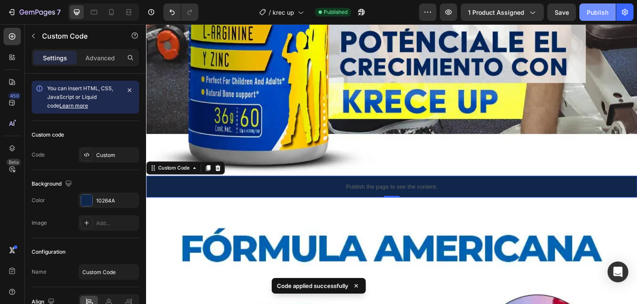
click at [599, 15] on div "Publish" at bounding box center [598, 12] width 22 height 9
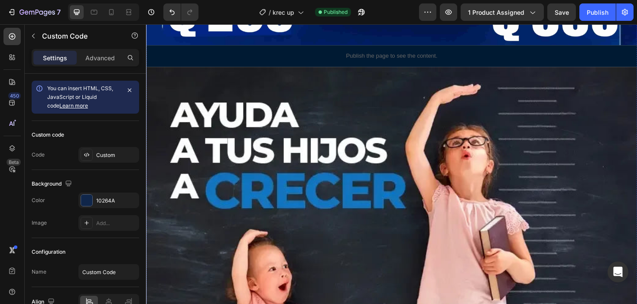
scroll to position [665, 0]
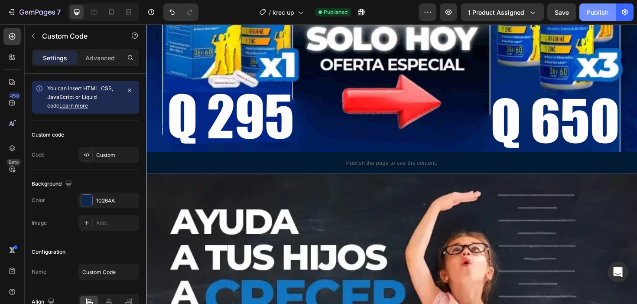
click at [602, 6] on button "Publish" at bounding box center [597, 11] width 36 height 17
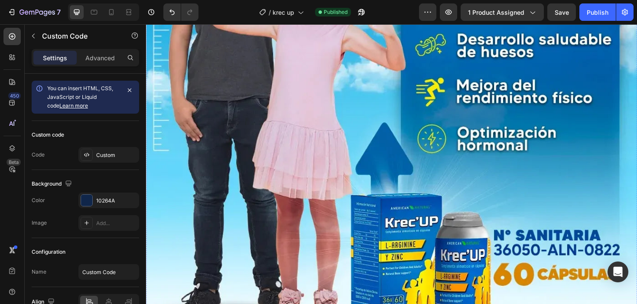
scroll to position [6468, 0]
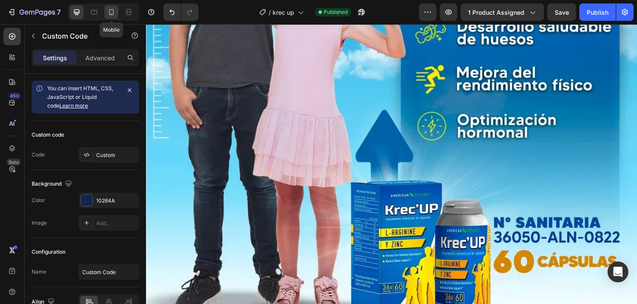
click at [114, 14] on icon at bounding box center [111, 12] width 9 height 9
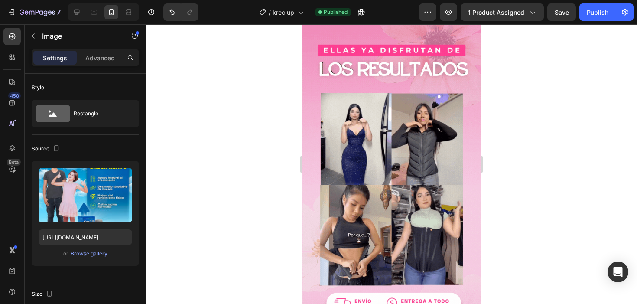
scroll to position [2068, 0]
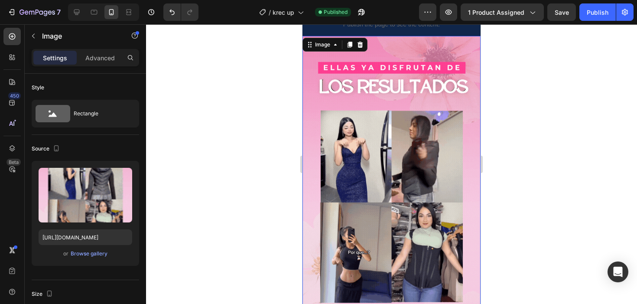
click at [378, 134] on img at bounding box center [391, 194] width 178 height 317
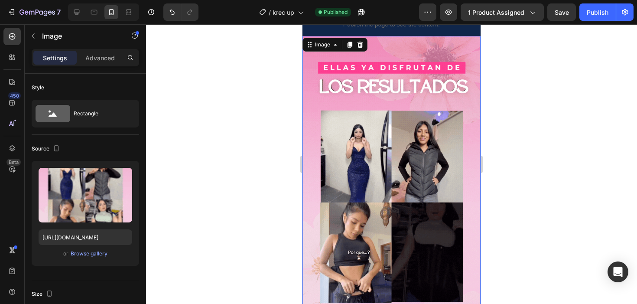
click at [392, 135] on img at bounding box center [391, 194] width 178 height 317
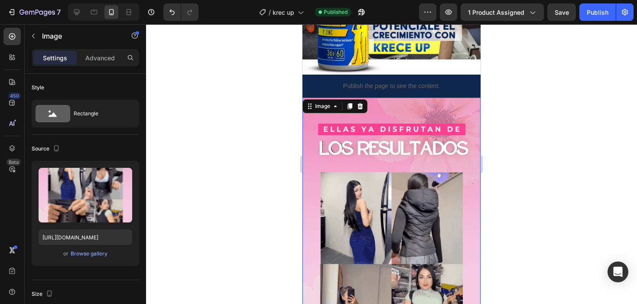
scroll to position [1993, 0]
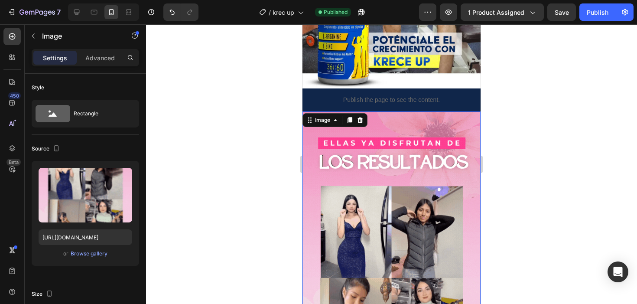
click at [392, 135] on img at bounding box center [391, 269] width 178 height 317
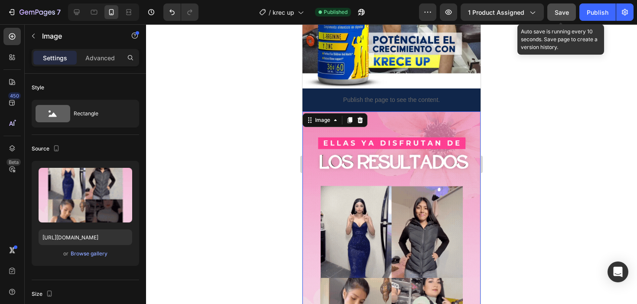
click at [563, 17] on button "Save" at bounding box center [561, 11] width 29 height 17
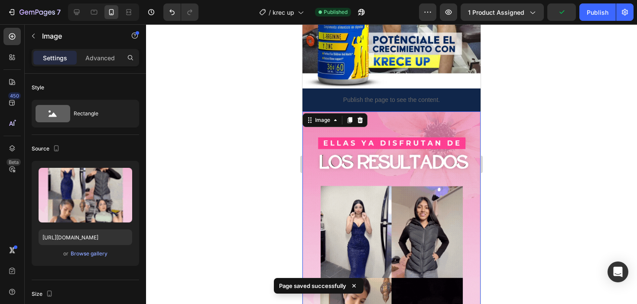
click at [407, 179] on img at bounding box center [391, 269] width 178 height 317
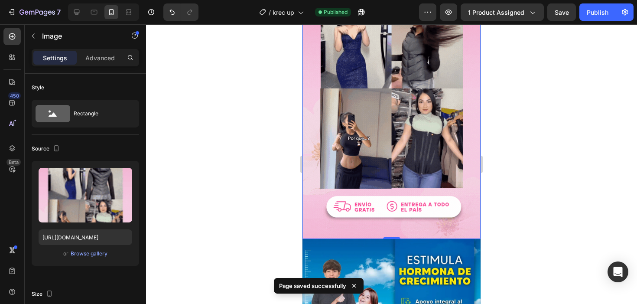
scroll to position [2182, 0]
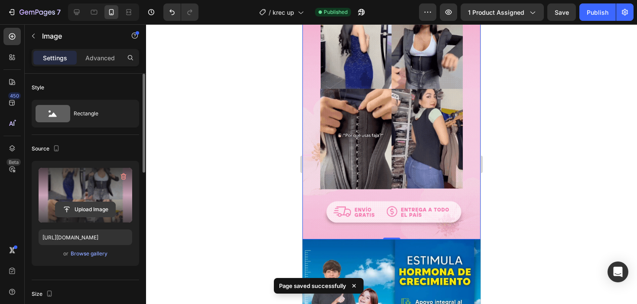
click at [92, 204] on input "file" at bounding box center [85, 209] width 60 height 15
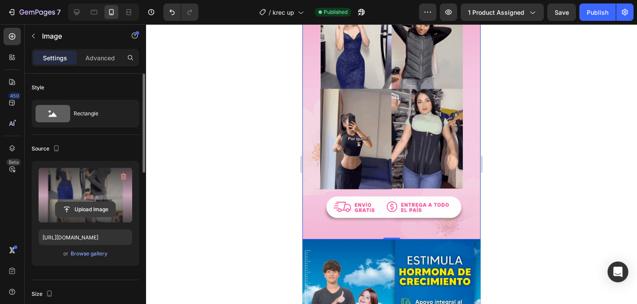
click at [93, 207] on input "file" at bounding box center [85, 209] width 60 height 15
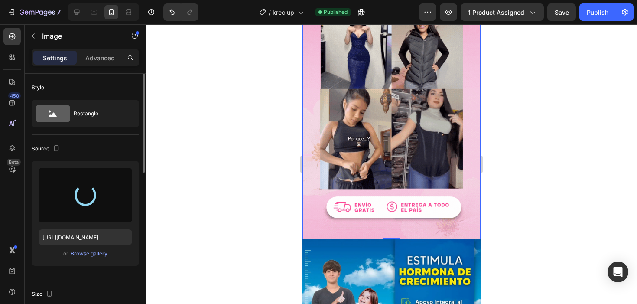
type input "https://cdn.shopify.com/s/files/1/0711/2091/2419/files/gempages_555272683223253…"
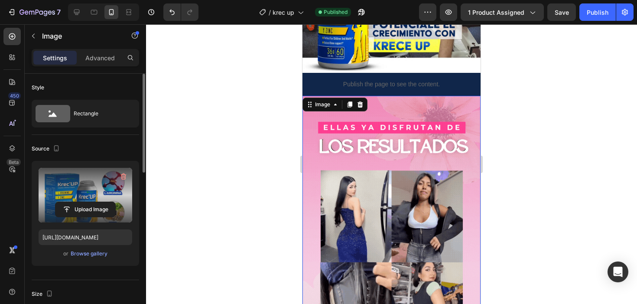
scroll to position [1911, 0]
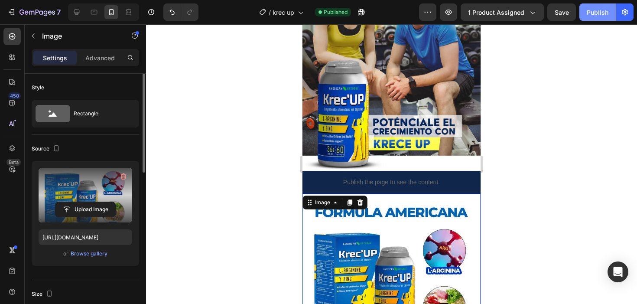
click at [594, 19] on button "Publish" at bounding box center [597, 11] width 36 height 17
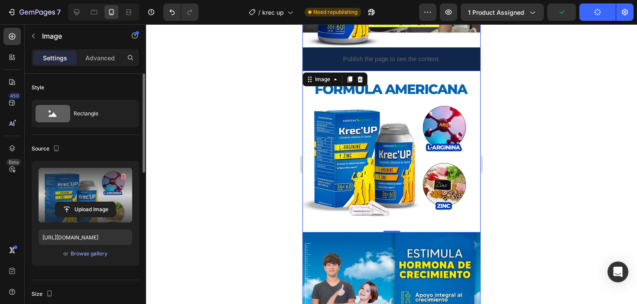
scroll to position [2069, 0]
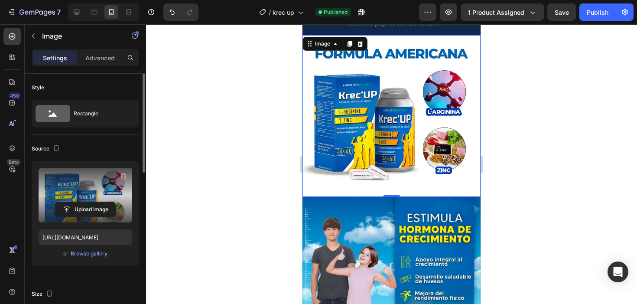
click at [68, 13] on div at bounding box center [103, 11] width 71 height 17
click at [74, 13] on icon at bounding box center [76, 12] width 9 height 9
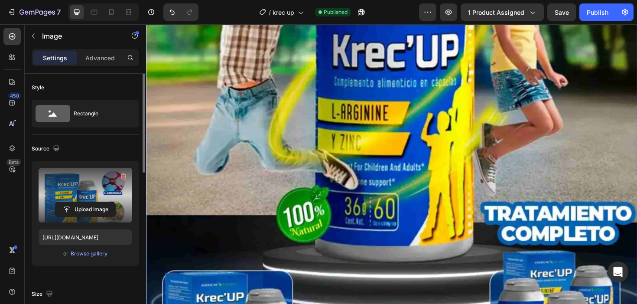
scroll to position [329, 0]
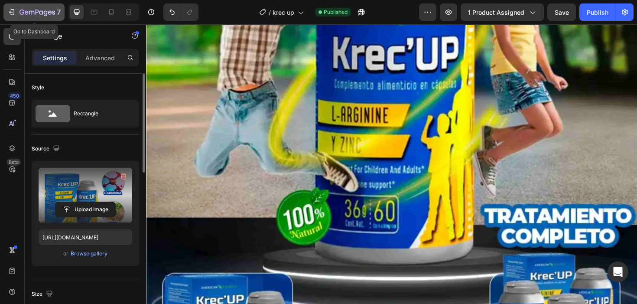
click at [31, 18] on button "7" at bounding box center [33, 11] width 61 height 17
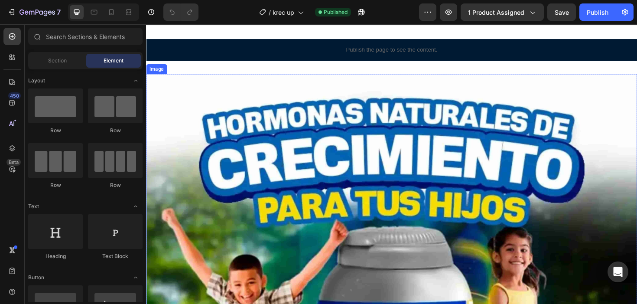
scroll to position [17, 0]
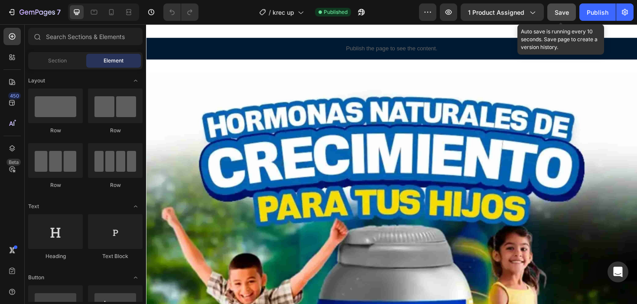
click at [568, 16] on div "Save" at bounding box center [562, 12] width 14 height 9
